Goal: Communication & Community: Answer question/provide support

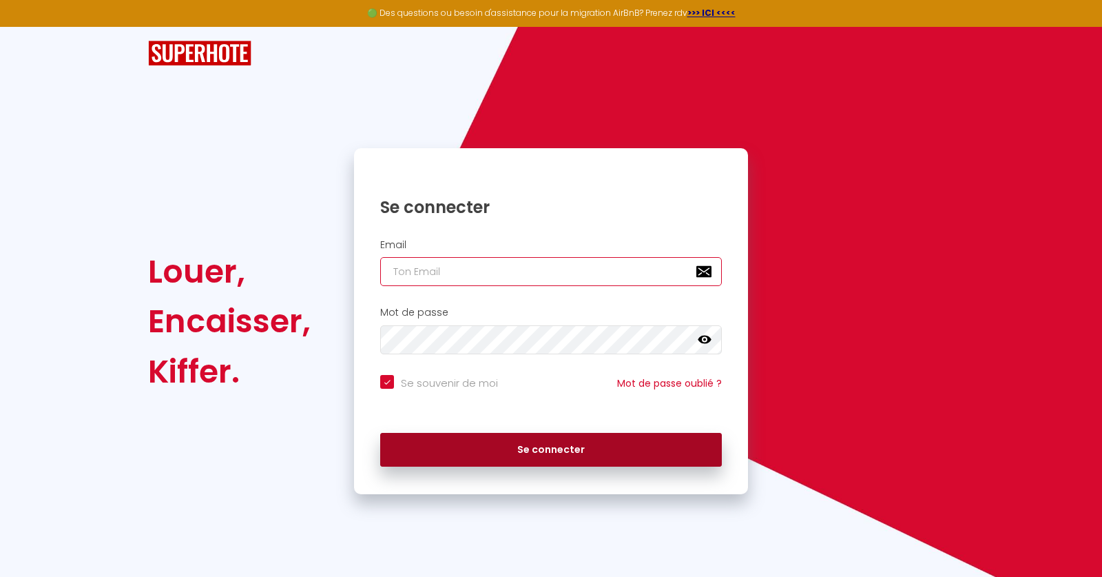
type input "[EMAIL_ADDRESS][PERSON_NAME][DOMAIN_NAME]"
click at [544, 453] on button "Se connecter" at bounding box center [551, 450] width 342 height 34
checkbox input "true"
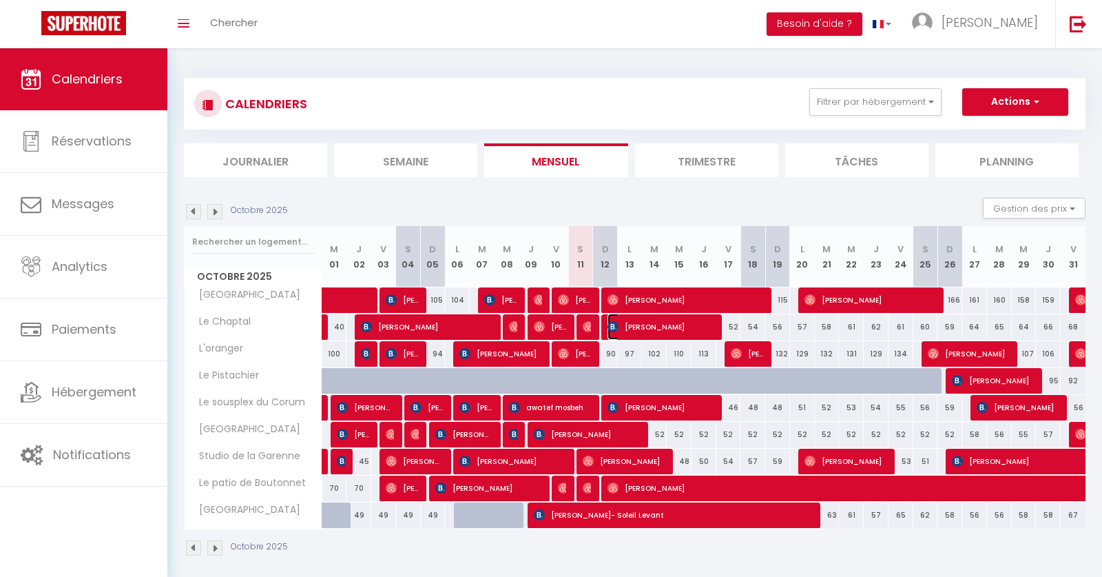
click at [668, 330] on span "[PERSON_NAME]" at bounding box center [661, 326] width 107 height 26
select select "OK"
select select "KO"
select select "0"
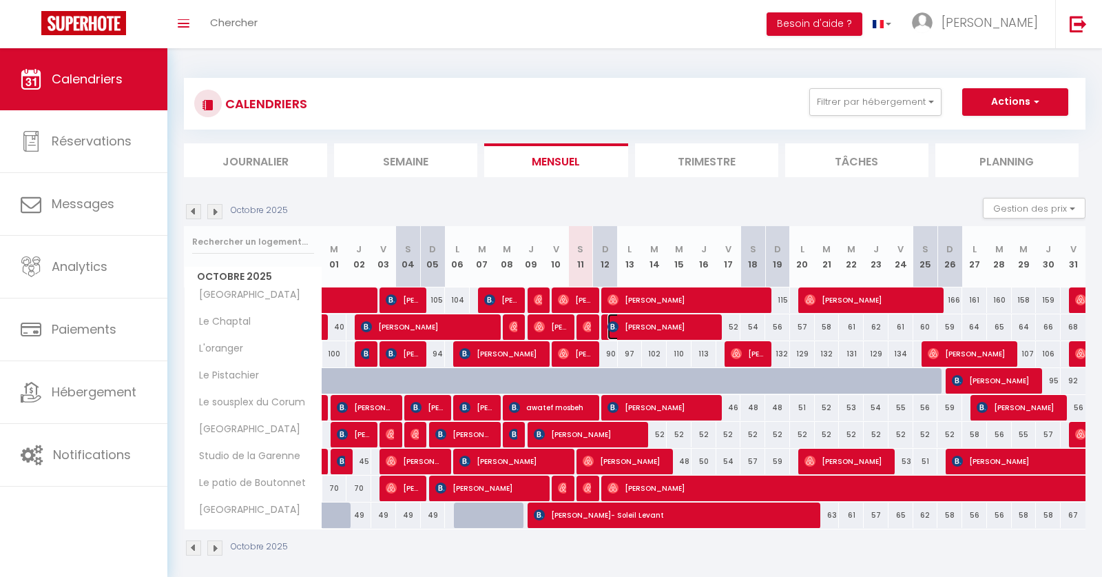
select select "1"
select select
select select "52974"
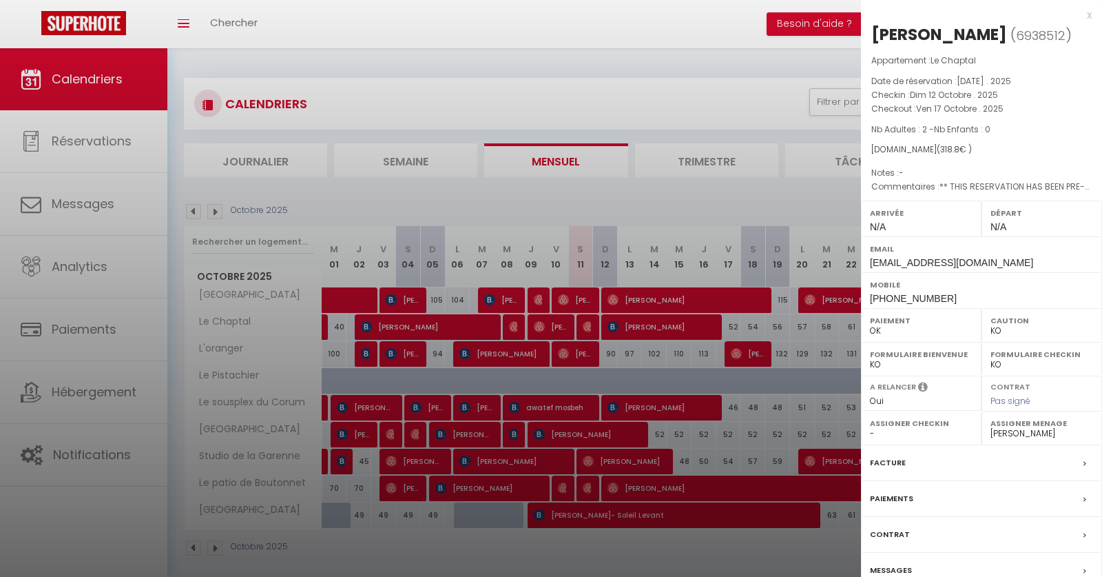
click at [648, 181] on div at bounding box center [551, 288] width 1102 height 577
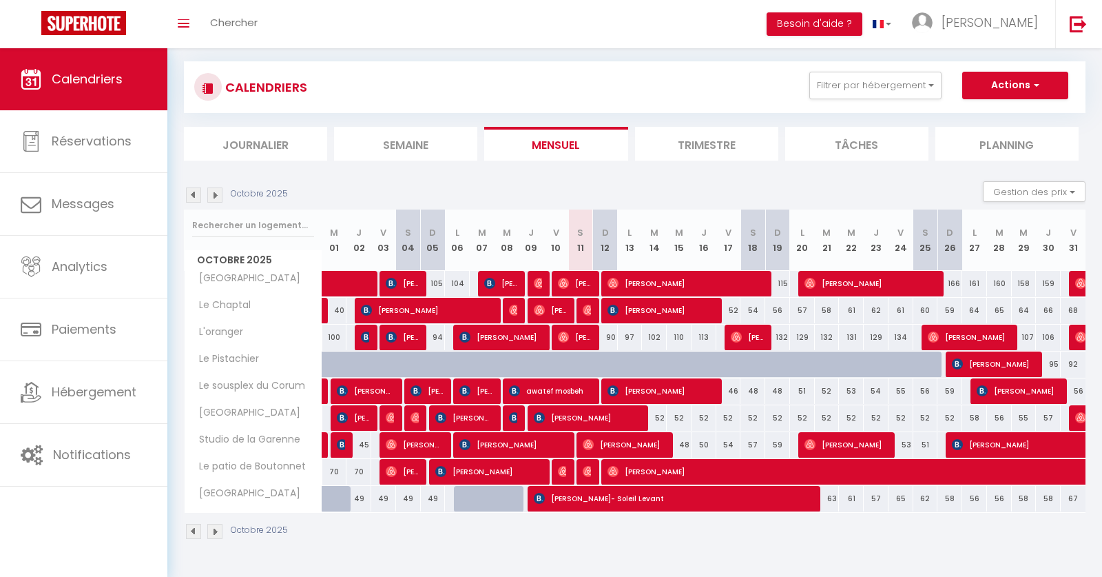
scroll to position [25, 0]
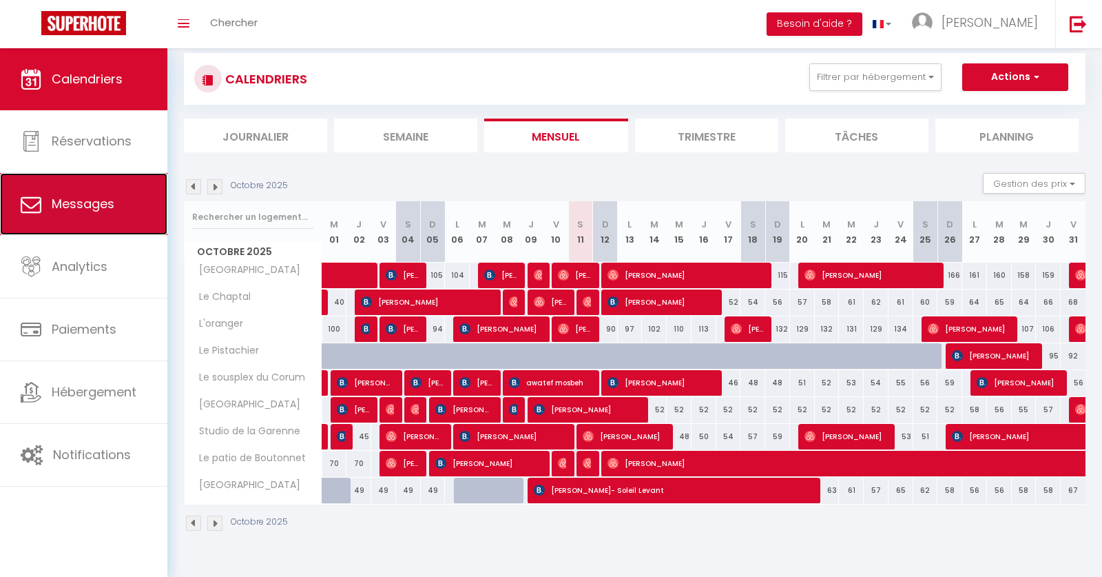
click at [123, 198] on link "Messages" at bounding box center [83, 204] width 167 height 62
select select "message"
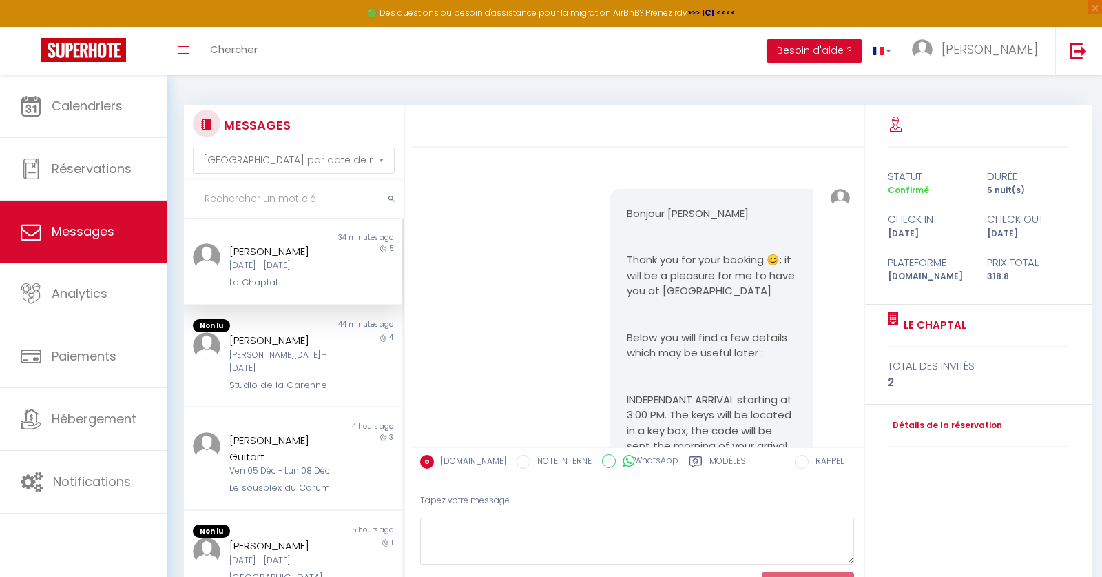
scroll to position [203, 0]
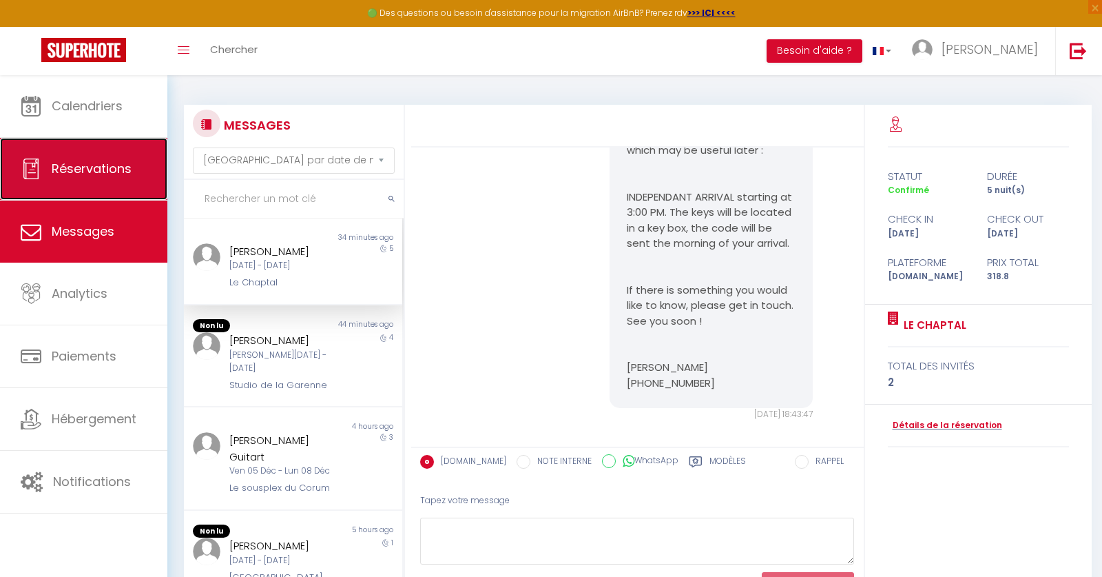
click at [107, 144] on link "Réservations" at bounding box center [83, 169] width 167 height 62
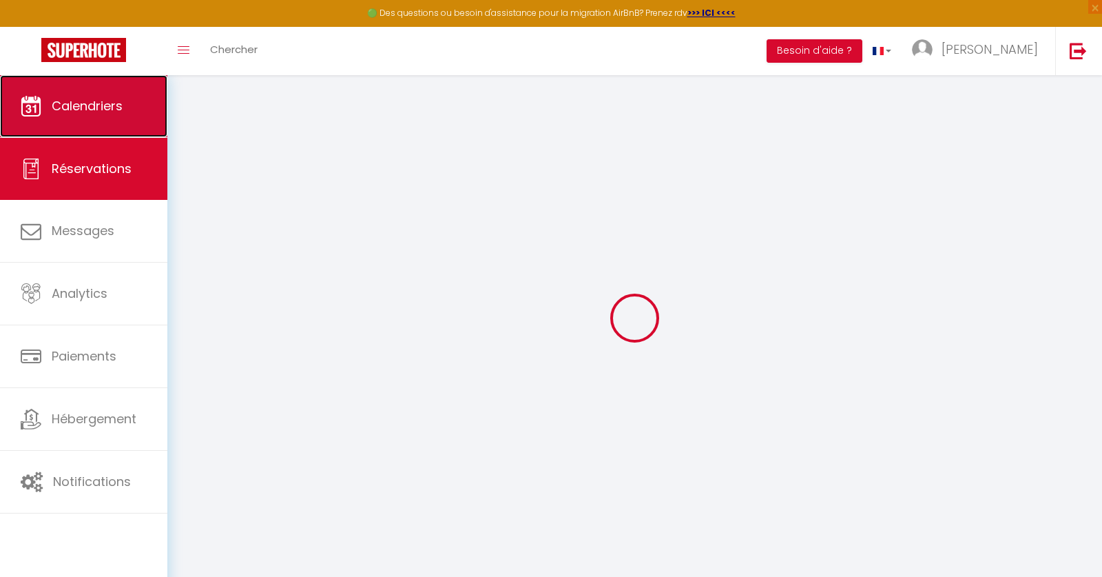
click at [106, 89] on link "Calendriers" at bounding box center [83, 106] width 167 height 62
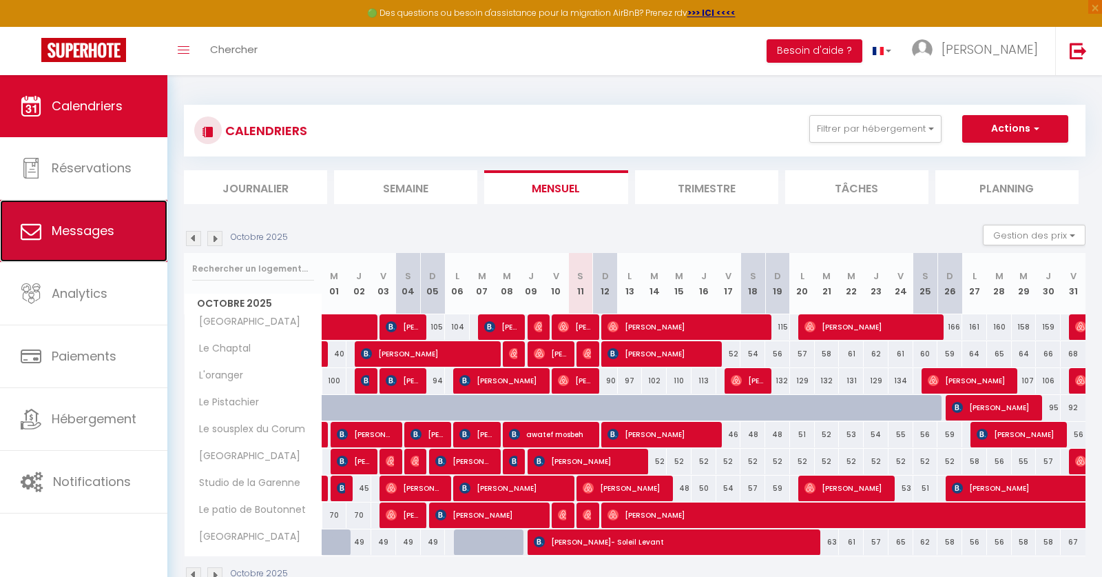
click at [87, 240] on link "Messages" at bounding box center [83, 231] width 167 height 62
select select "message"
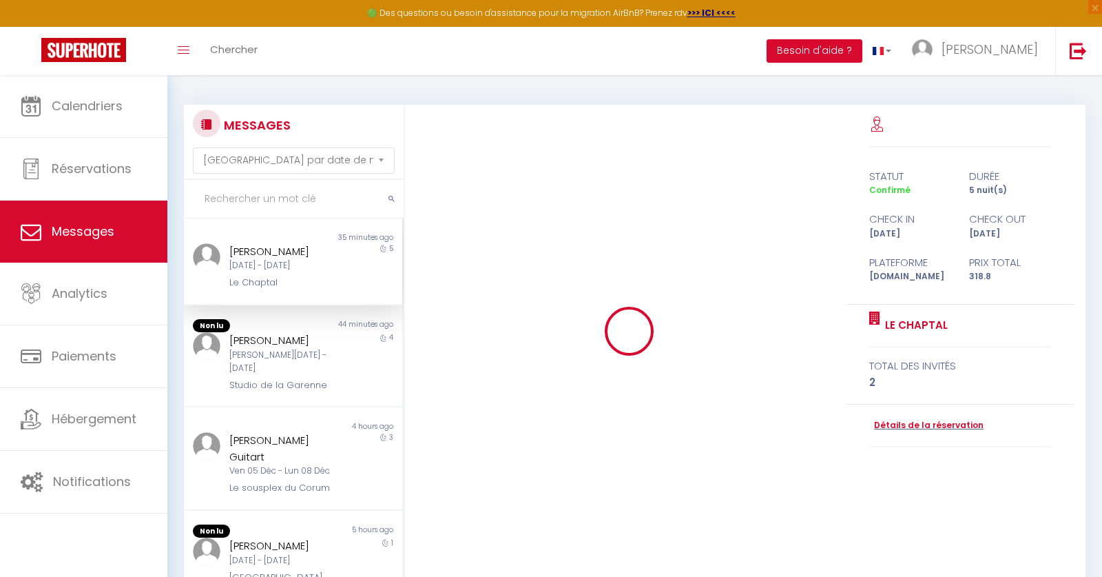
scroll to position [203, 0]
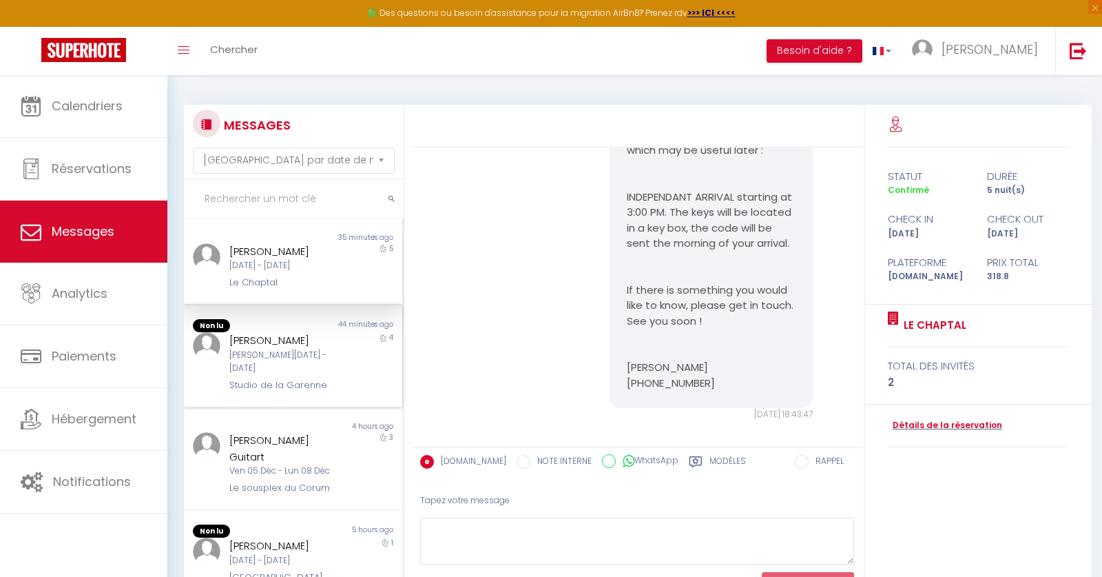
click at [327, 351] on div "[PERSON_NAME][DATE] - [DATE]" at bounding box center [283, 362] width 109 height 26
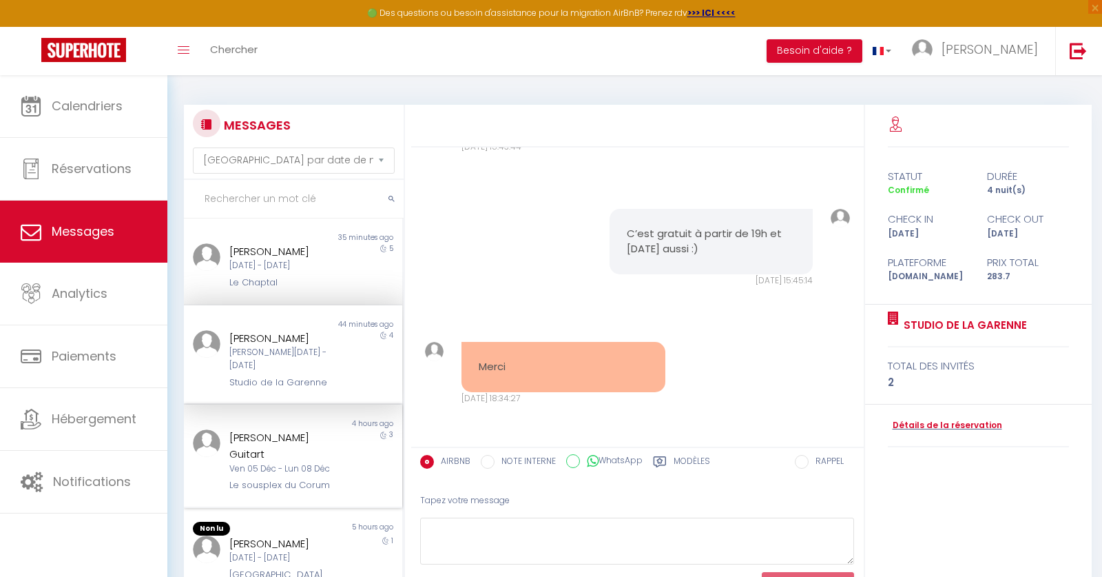
scroll to position [32, 0]
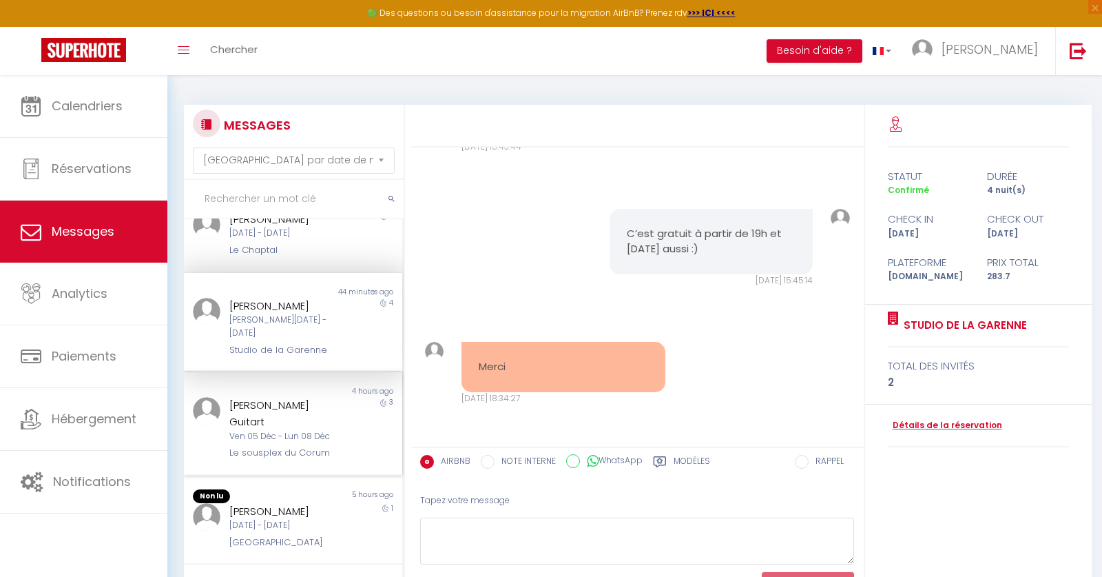
click at [304, 397] on div "[PERSON_NAME] Guitart" at bounding box center [283, 413] width 109 height 32
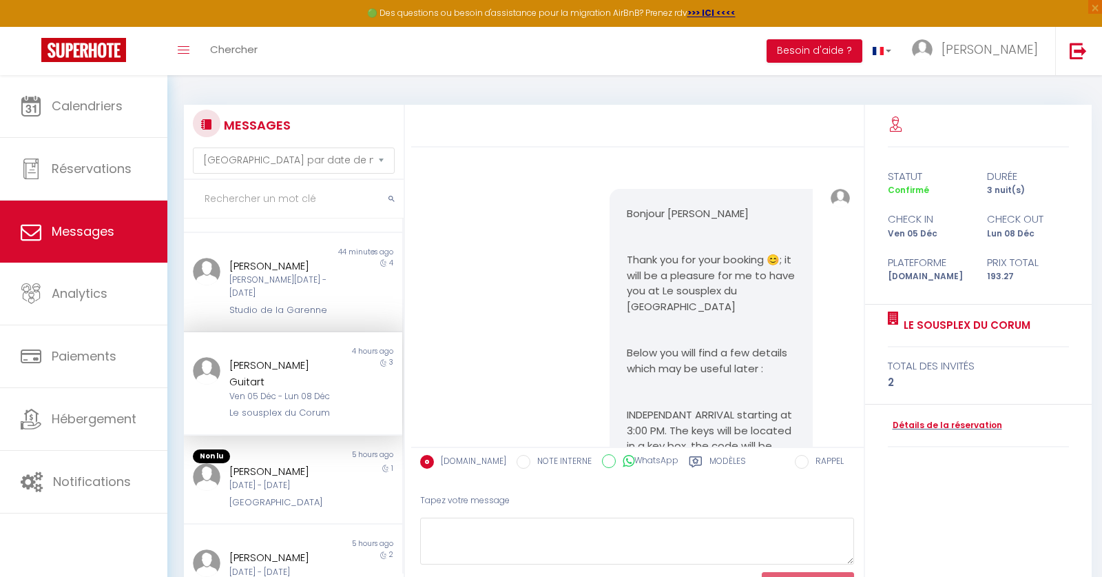
scroll to position [80, 0]
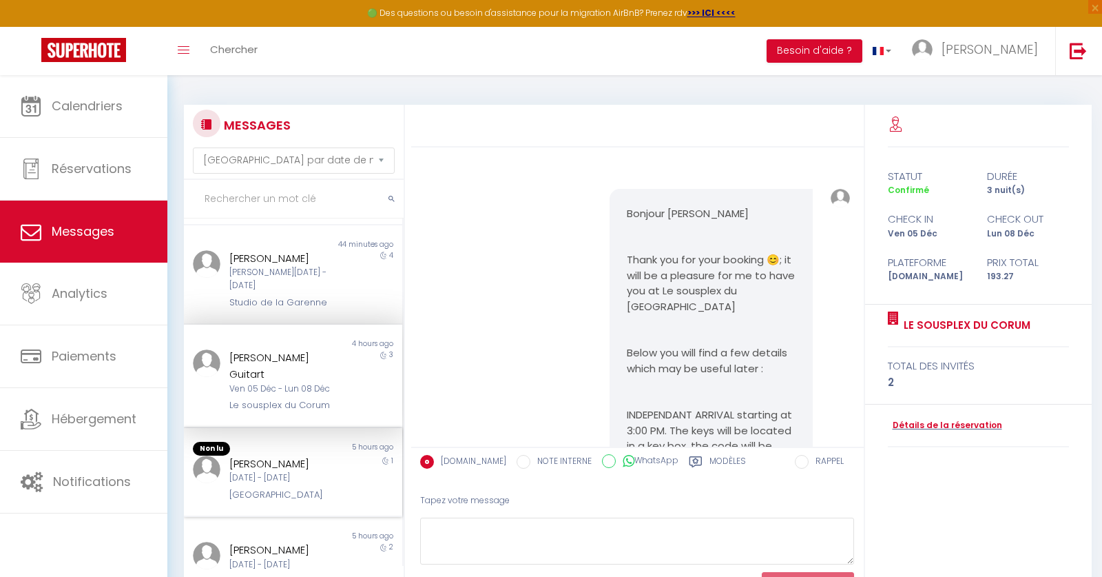
click at [291, 455] on div "[PERSON_NAME]" at bounding box center [283, 463] width 109 height 17
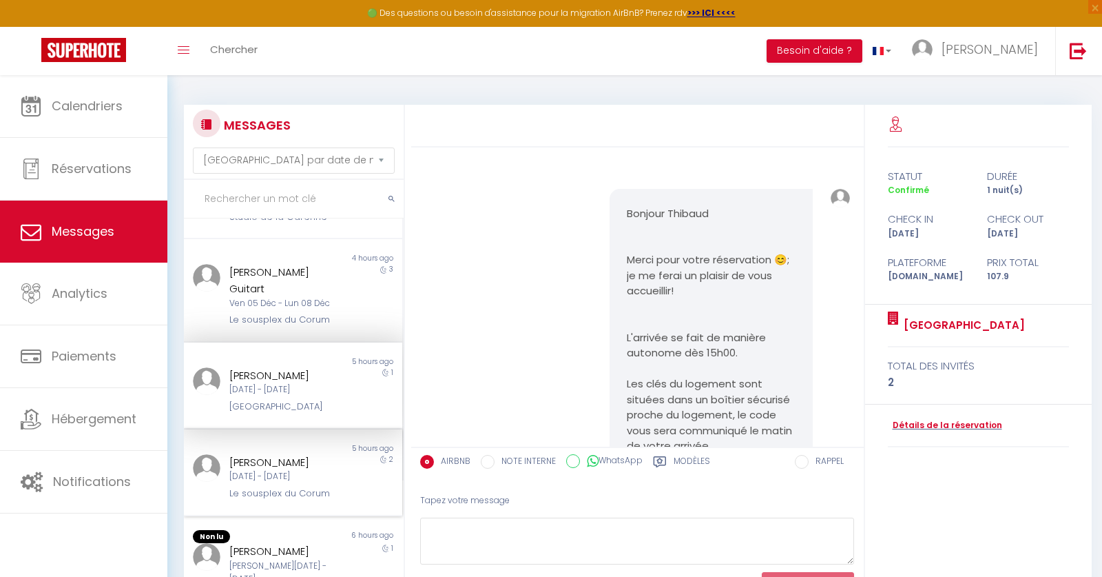
scroll to position [169, 0]
click at [302, 450] on div "[PERSON_NAME]" at bounding box center [283, 458] width 109 height 17
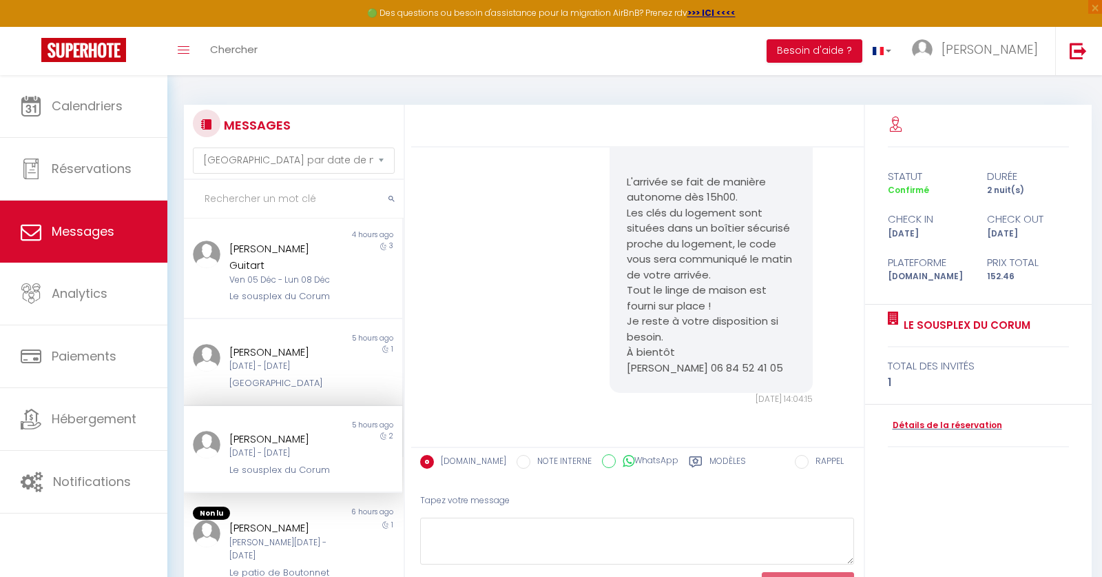
scroll to position [192, 0]
click at [286, 533] on div "[PERSON_NAME][DATE] - [DATE]" at bounding box center [283, 546] width 109 height 26
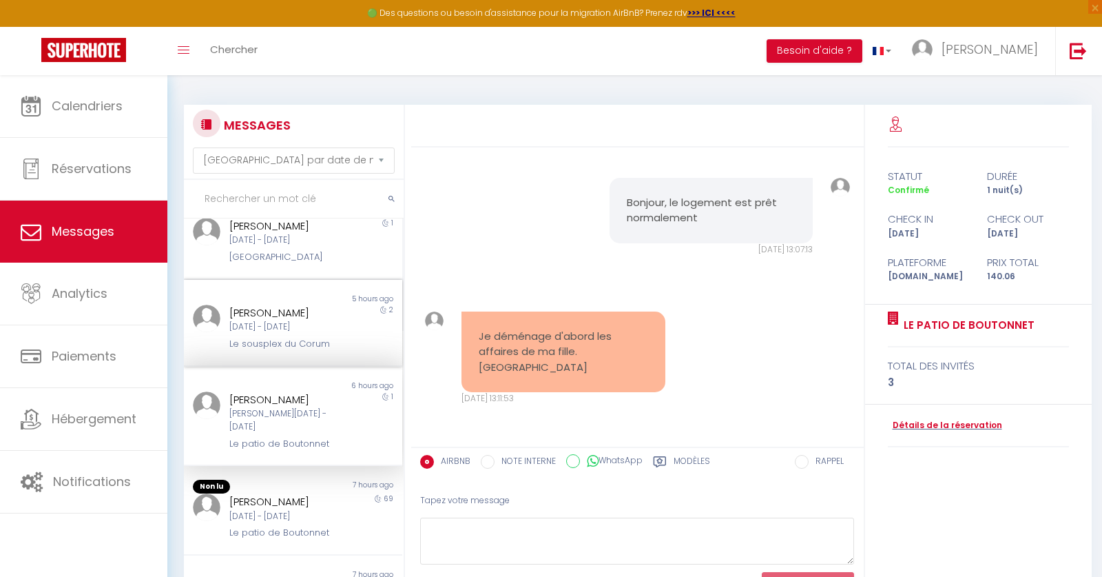
scroll to position [325, 0]
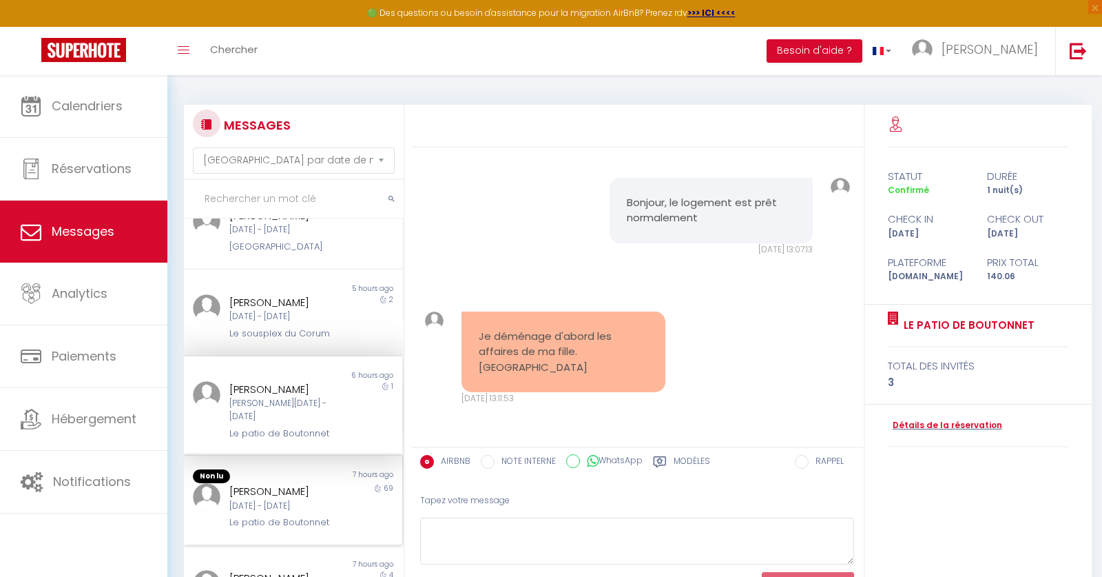
click at [282, 483] on div "[PERSON_NAME]" at bounding box center [283, 491] width 109 height 17
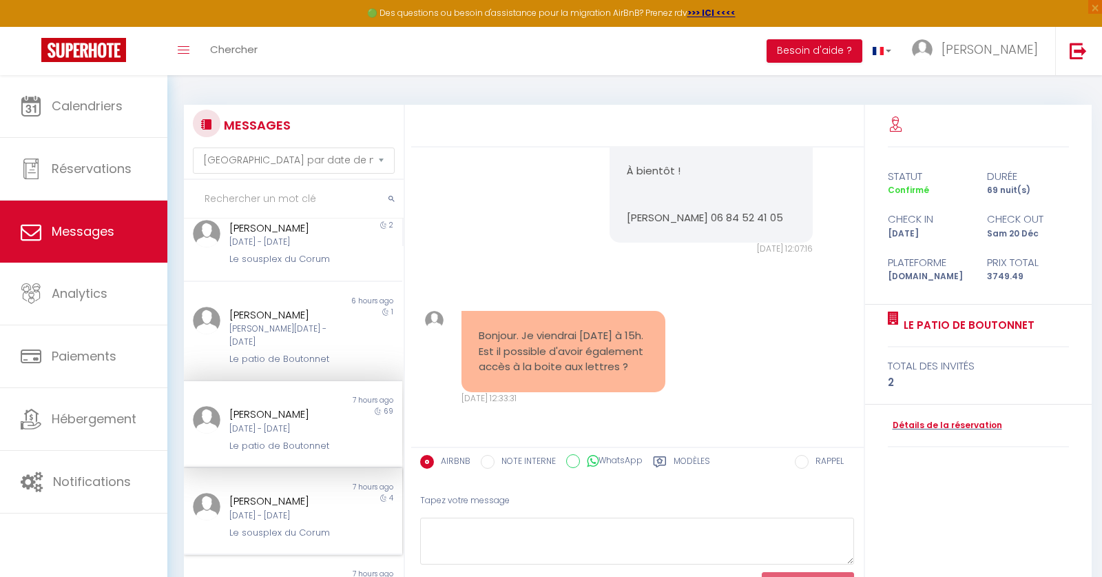
scroll to position [414, 0]
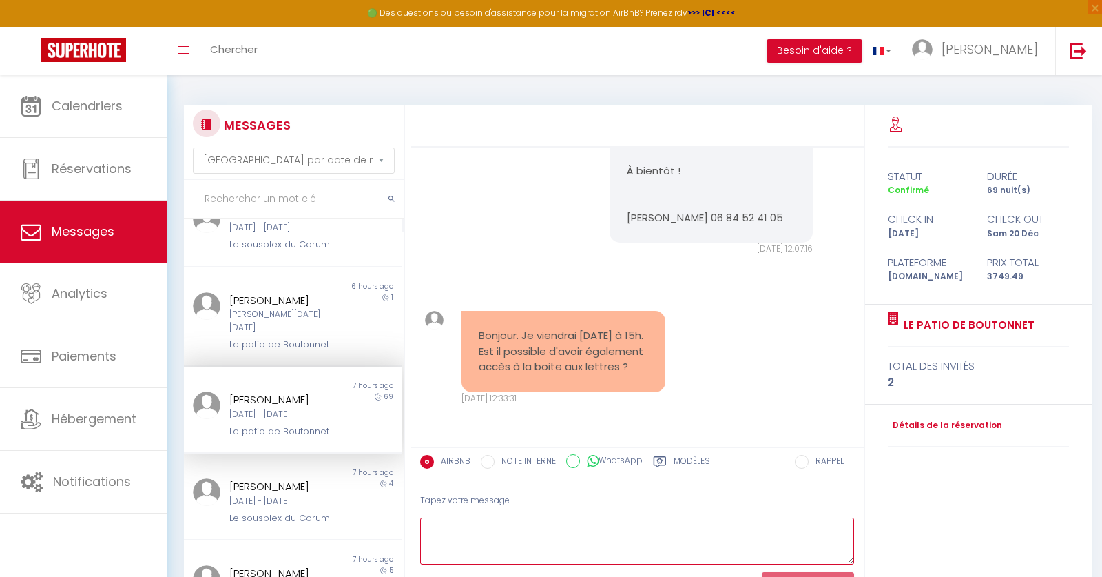
click at [594, 540] on textarea at bounding box center [637, 541] width 435 height 48
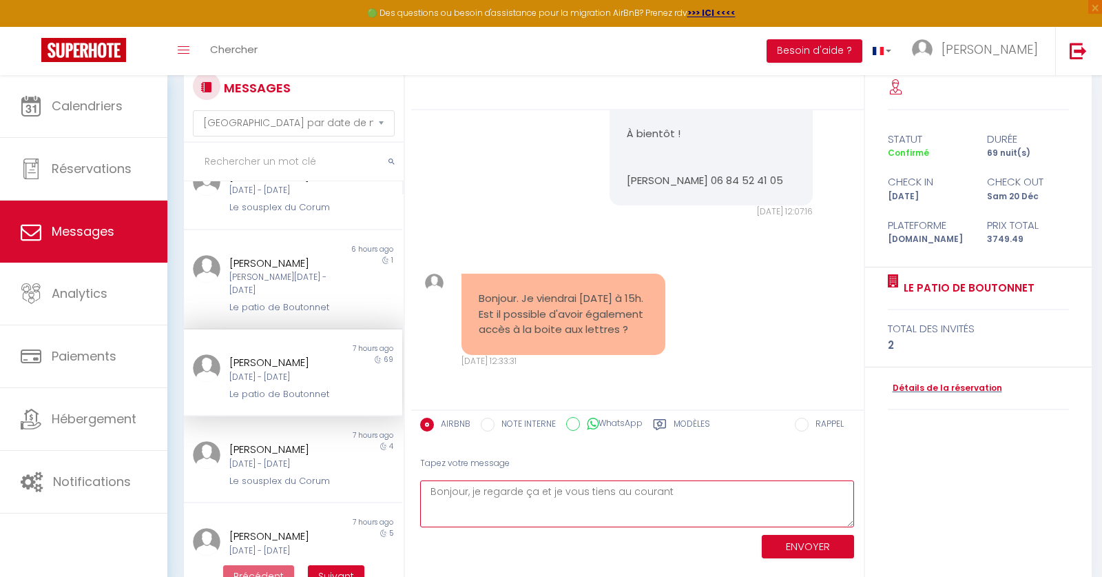
type textarea "Bonjour, je regarde ça et je vous tiens au courant"
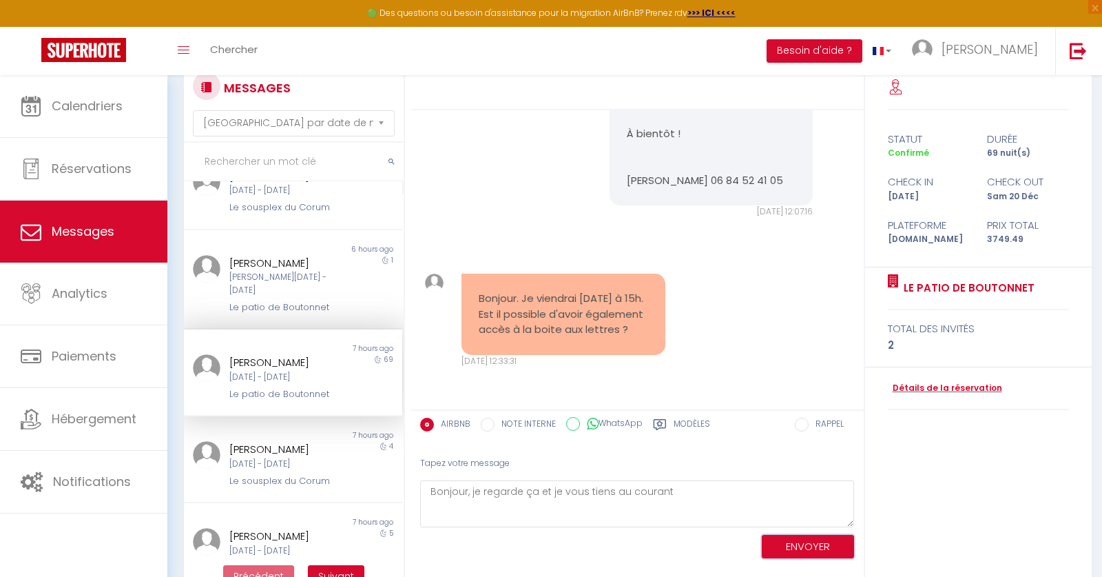
click at [798, 540] on button "ENVOYER" at bounding box center [808, 547] width 92 height 24
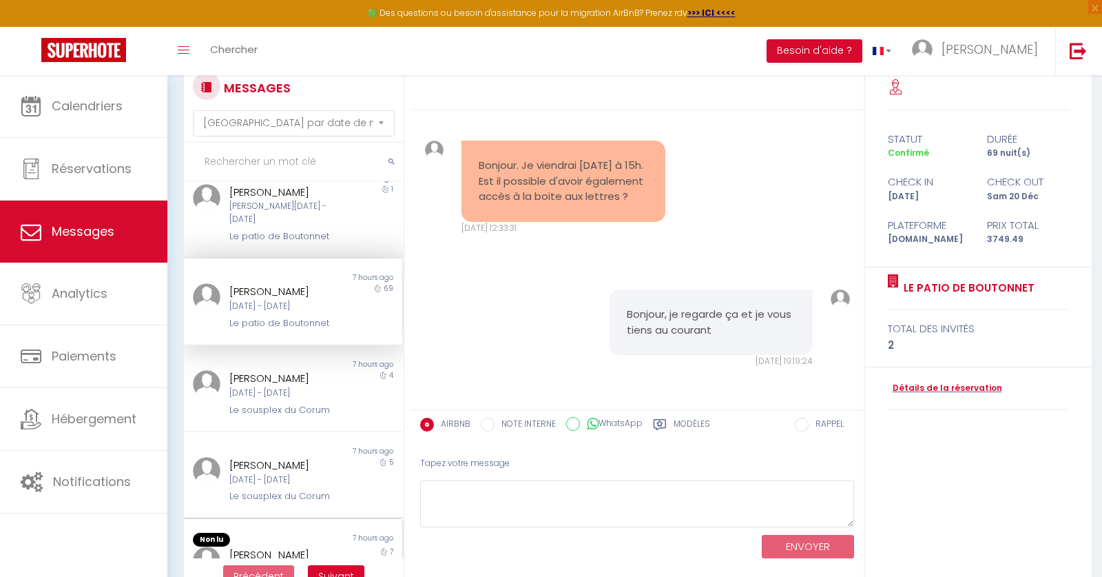
scroll to position [74, 0]
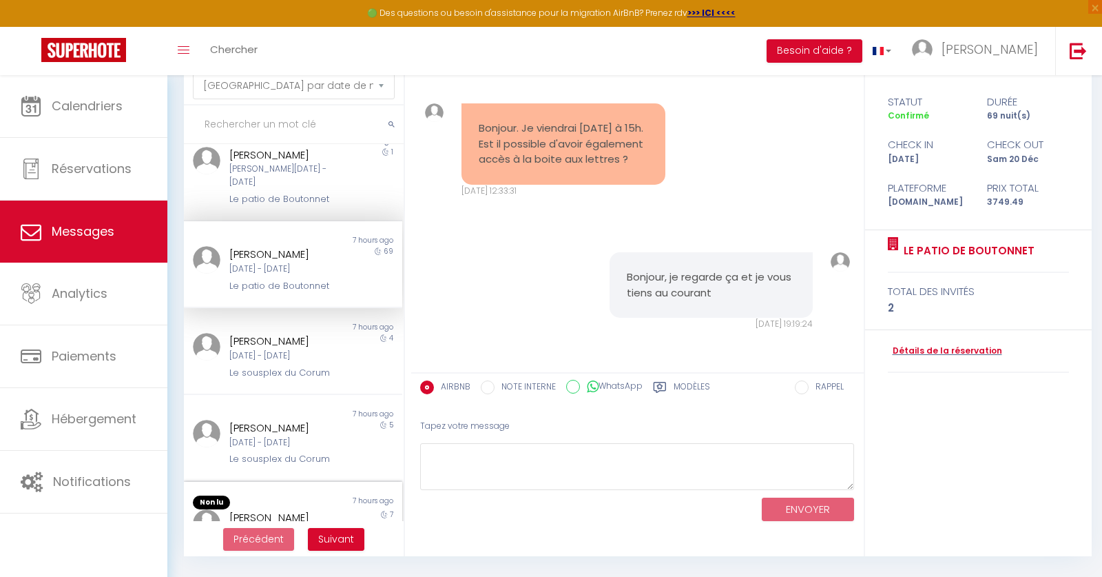
click at [268, 509] on div "[PERSON_NAME]" at bounding box center [283, 517] width 109 height 17
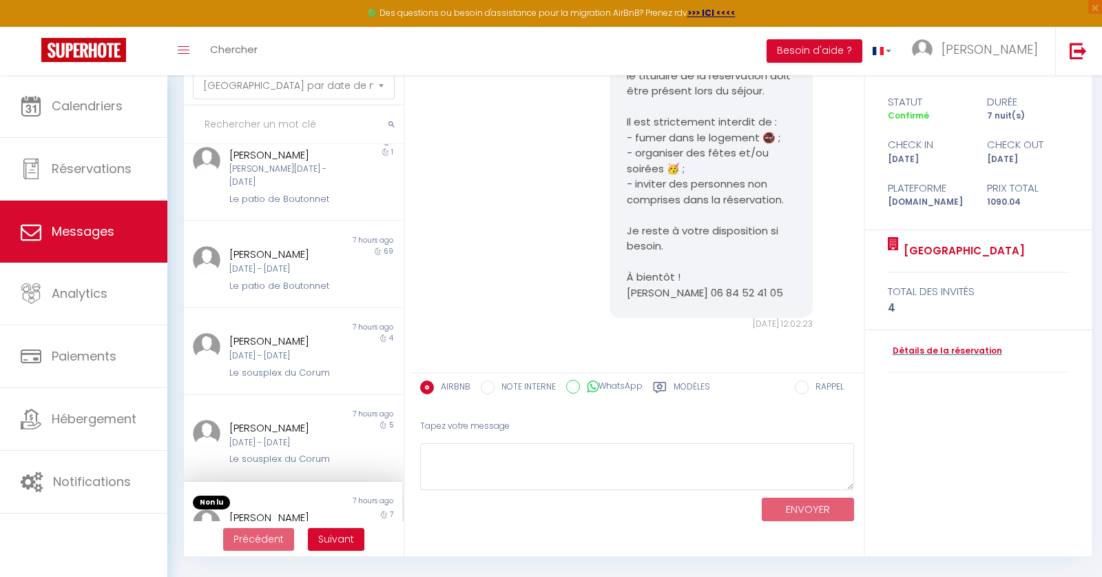
scroll to position [484, 0]
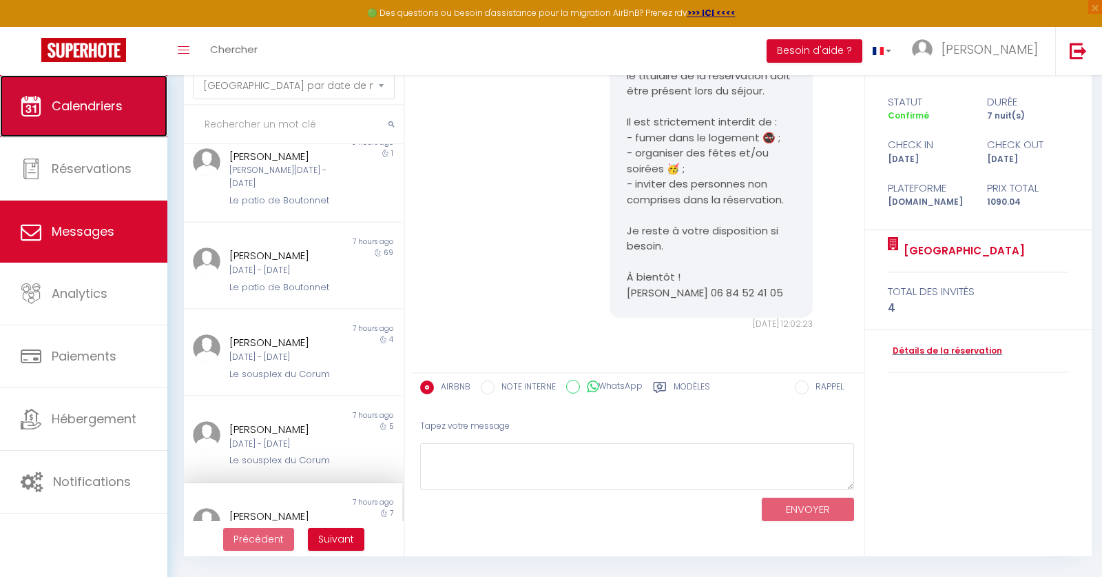
click at [103, 86] on link "Calendriers" at bounding box center [83, 106] width 167 height 62
